Goal: Navigation & Orientation: Understand site structure

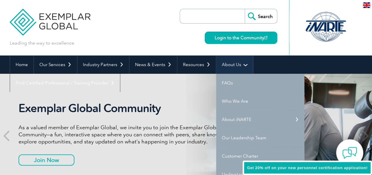
click at [233, 63] on link "About Us" at bounding box center [234, 64] width 37 height 18
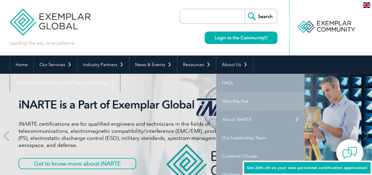
click at [236, 102] on link "Who We Are" at bounding box center [260, 101] width 88 height 18
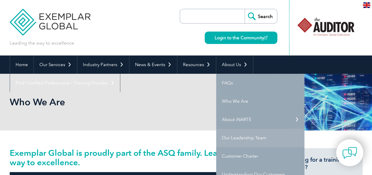
click at [241, 137] on link "Our Leadership Team" at bounding box center [260, 137] width 88 height 18
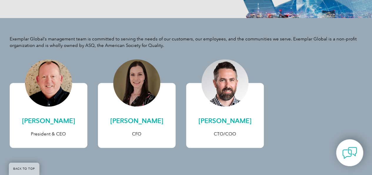
scroll to position [118, 0]
